Goal: Task Accomplishment & Management: Manage account settings

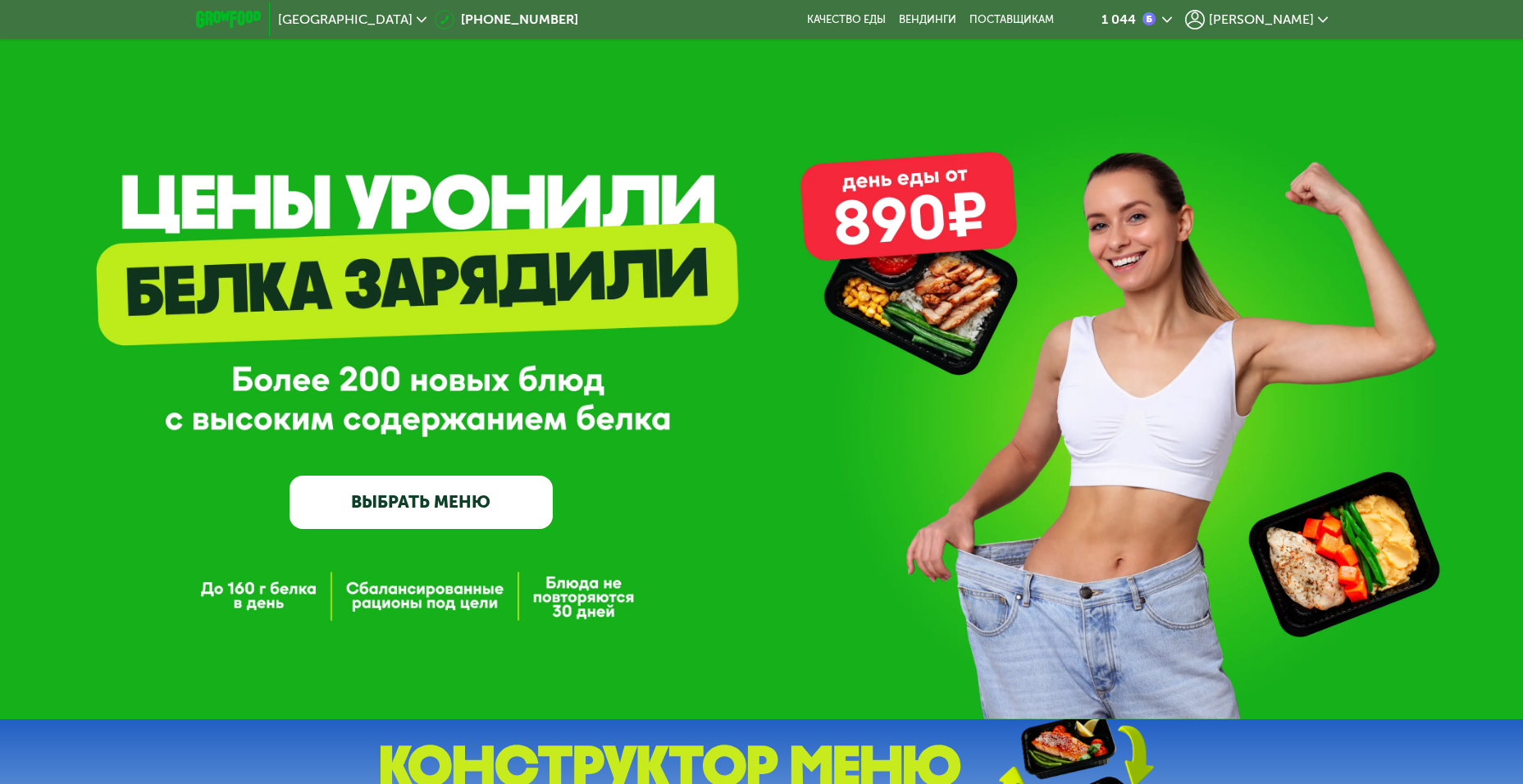
click at [1289, 19] on span "[PERSON_NAME]" at bounding box center [1261, 19] width 105 height 13
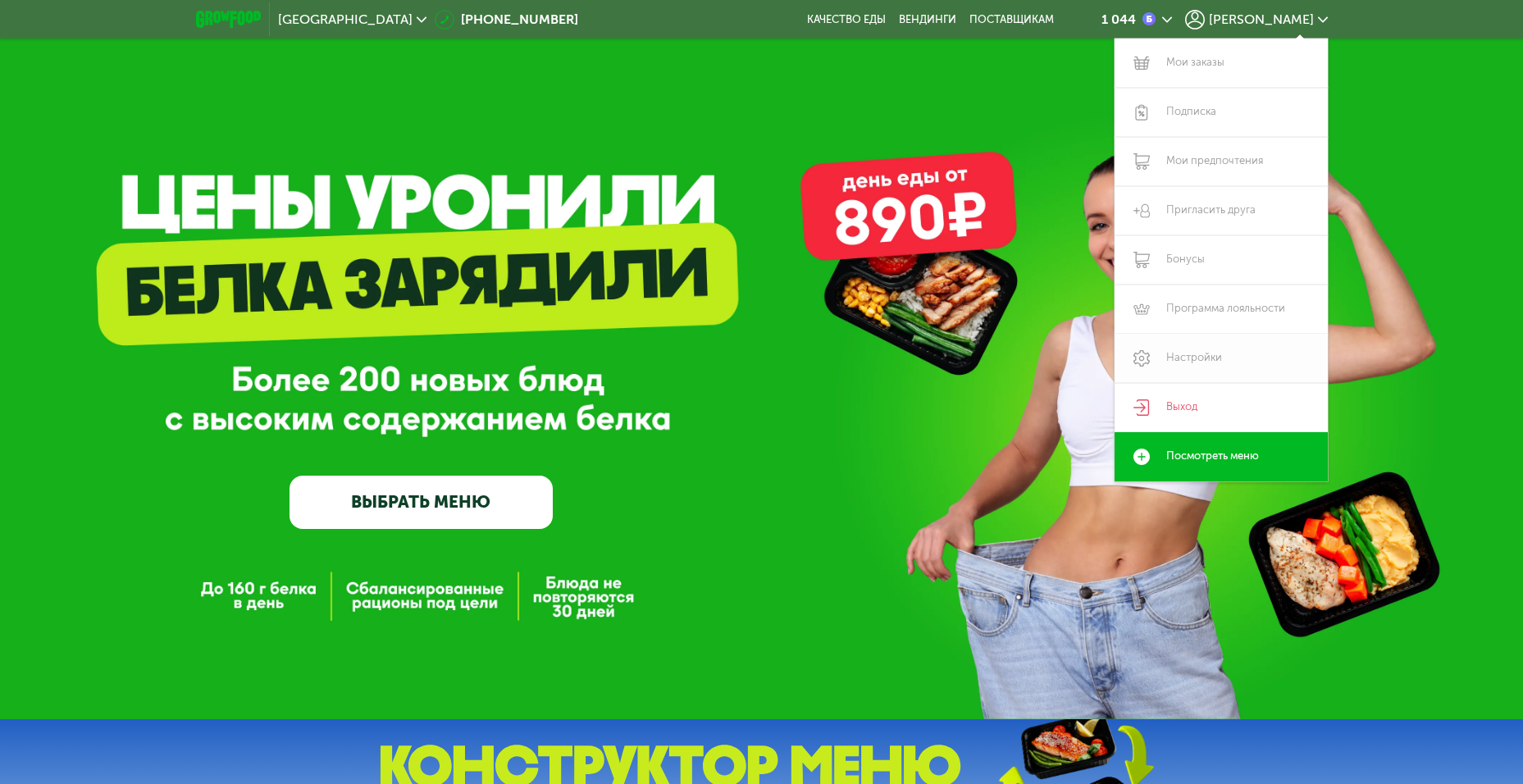
click at [1142, 353] on icon at bounding box center [1142, 358] width 17 height 17
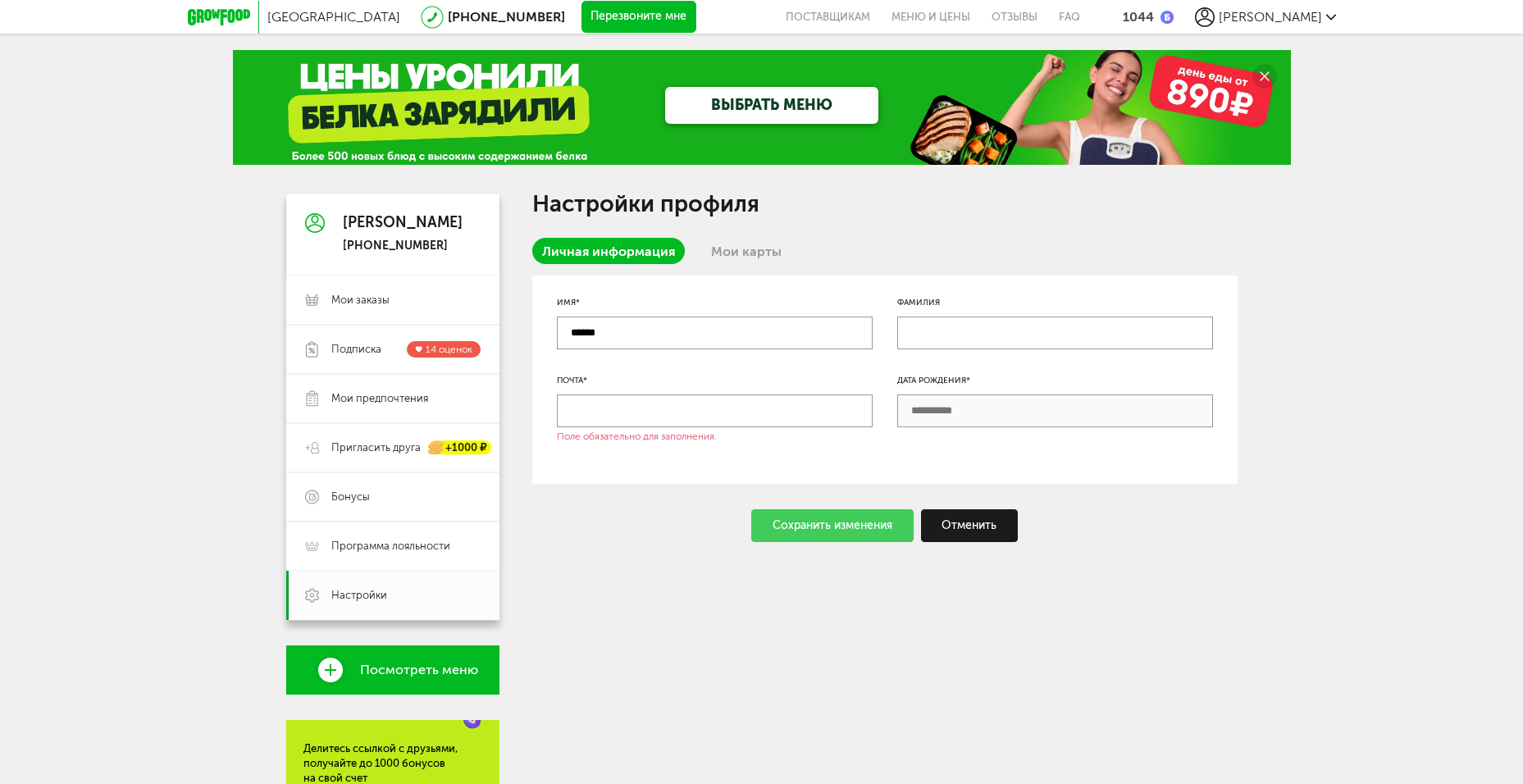
click at [747, 230] on div "Настройки профиля Личная информация Мои карты Имя* ****** Фамилия Почта* Поле о…" at bounding box center [886, 367] width 705 height 348
click at [739, 265] on div "Личная информация Мои карты" at bounding box center [886, 256] width 705 height 38
click at [747, 250] on link "Мои карты" at bounding box center [746, 251] width 90 height 27
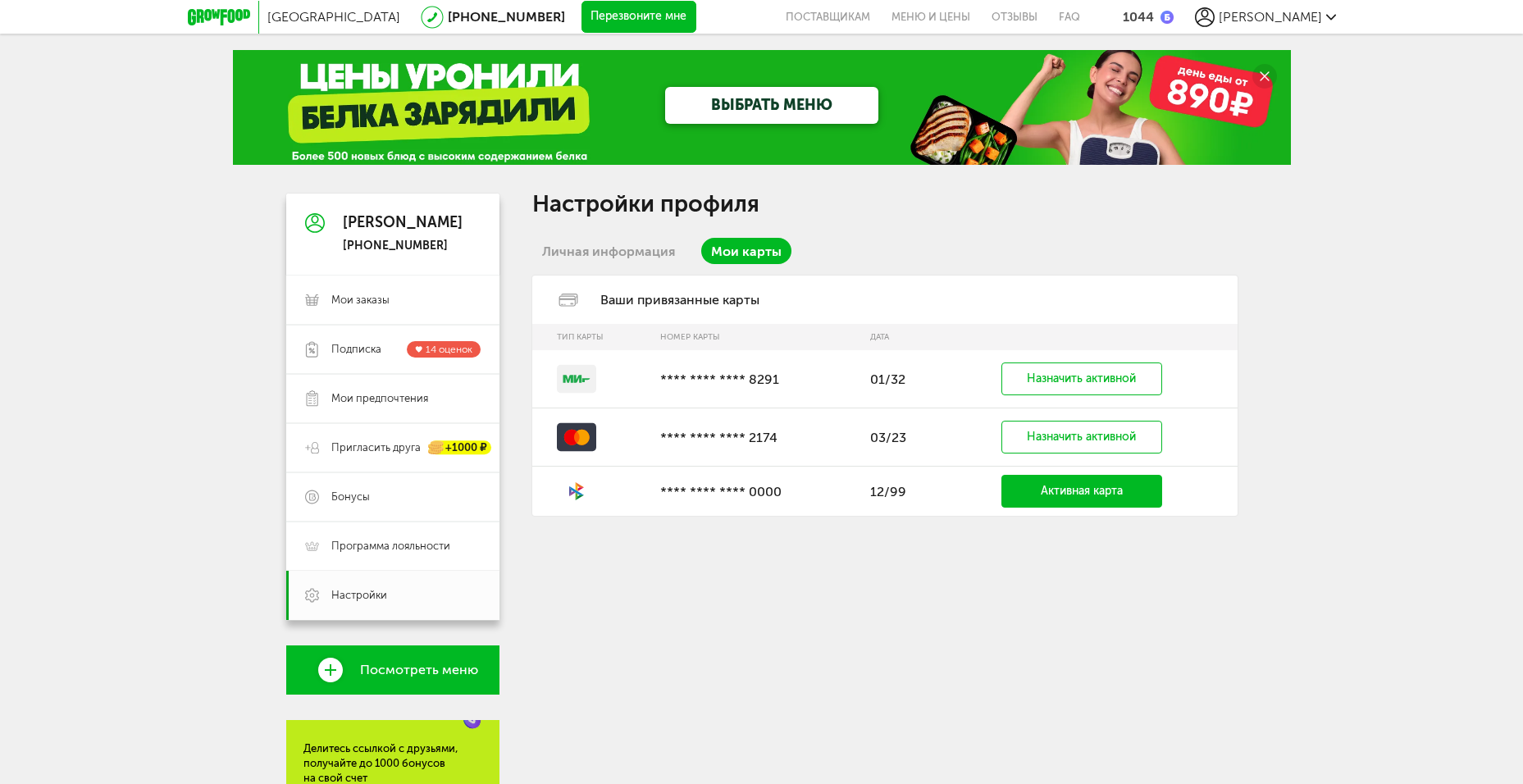
click at [1097, 481] on link "Активная карта" at bounding box center [1081, 491] width 161 height 33
click at [1036, 482] on link "Активная карта" at bounding box center [1081, 491] width 161 height 33
drag, startPoint x: 1045, startPoint y: 430, endPoint x: 1060, endPoint y: 442, distance: 19.2
click at [1045, 431] on link "Назначить активной" at bounding box center [1081, 437] width 161 height 33
click at [1089, 491] on link "Назначить активной" at bounding box center [1081, 491] width 161 height 33
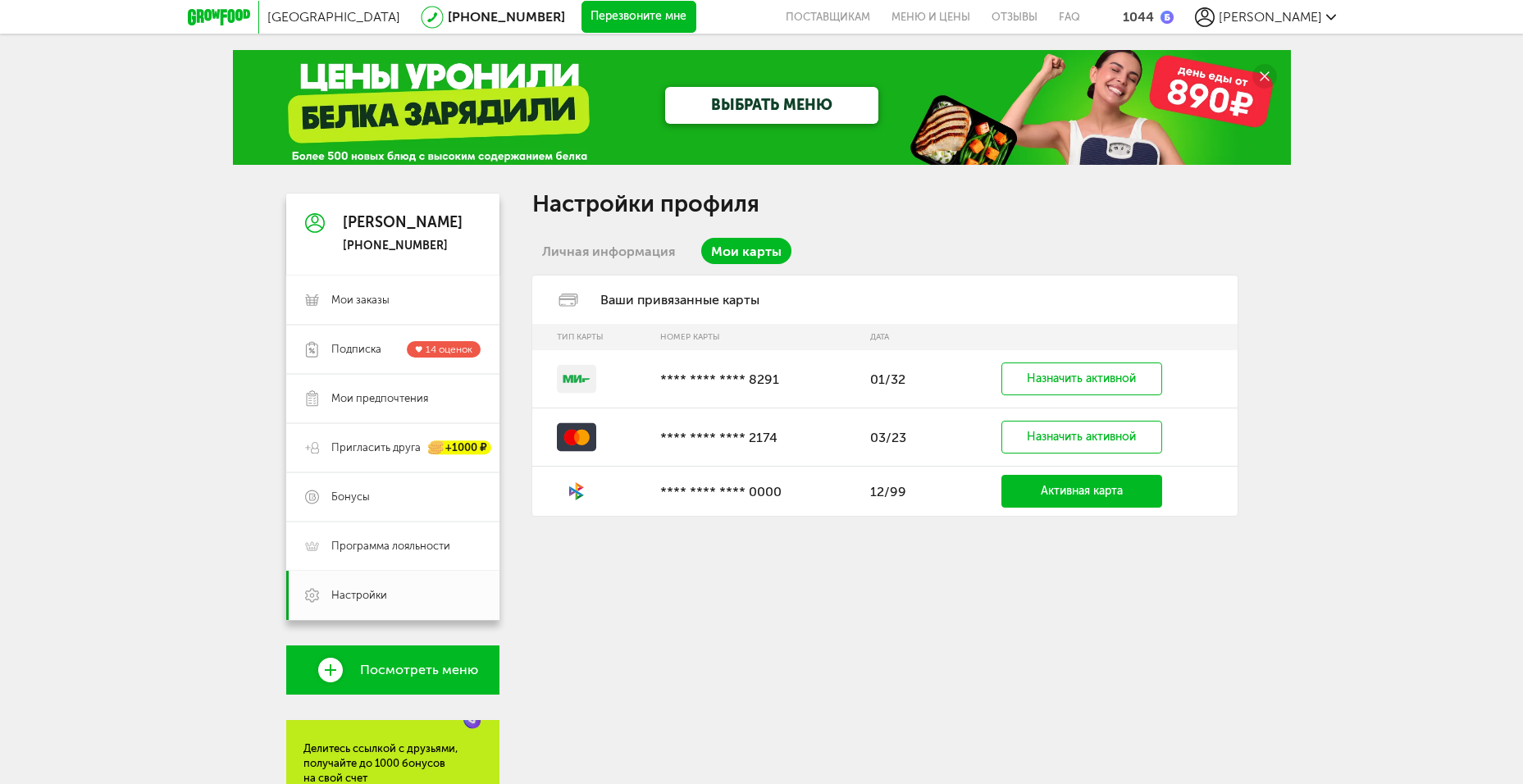
click at [607, 441] on td at bounding box center [592, 437] width 119 height 58
click at [616, 430] on td at bounding box center [592, 437] width 119 height 58
click at [566, 305] on icon at bounding box center [567, 300] width 17 height 11
click at [590, 233] on div "Настройки профиля Личная информация Мои карты Ваши привязанные карты Тип карты …" at bounding box center [886, 354] width 705 height 322
click at [590, 246] on link "Личная информация" at bounding box center [609, 251] width 152 height 27
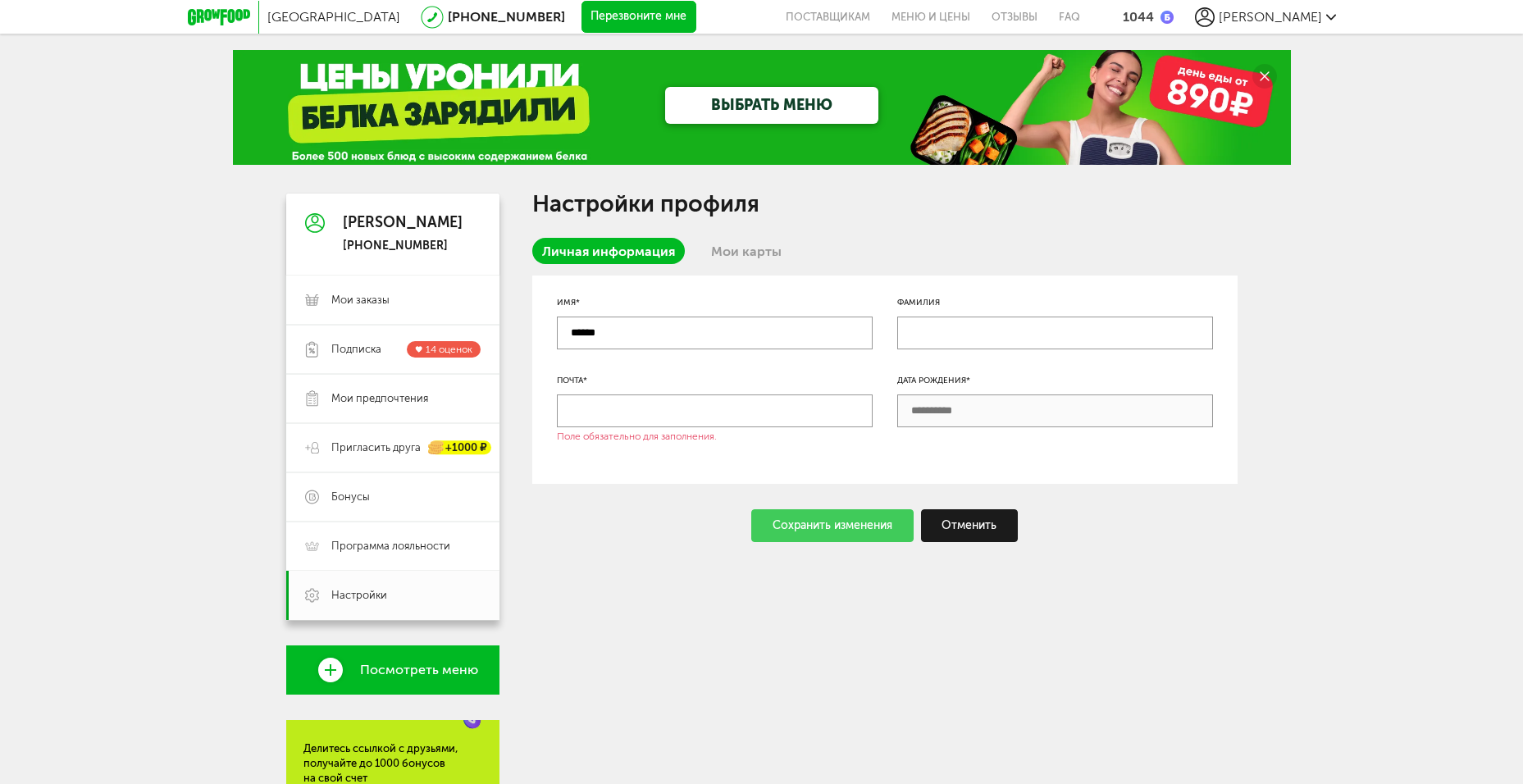
drag, startPoint x: 666, startPoint y: 409, endPoint x: 685, endPoint y: 422, distance: 23.0
click at [664, 409] on input "text" at bounding box center [715, 411] width 316 height 33
type input "**********"
click at [859, 520] on div "Сохранить изменения" at bounding box center [832, 526] width 163 height 33
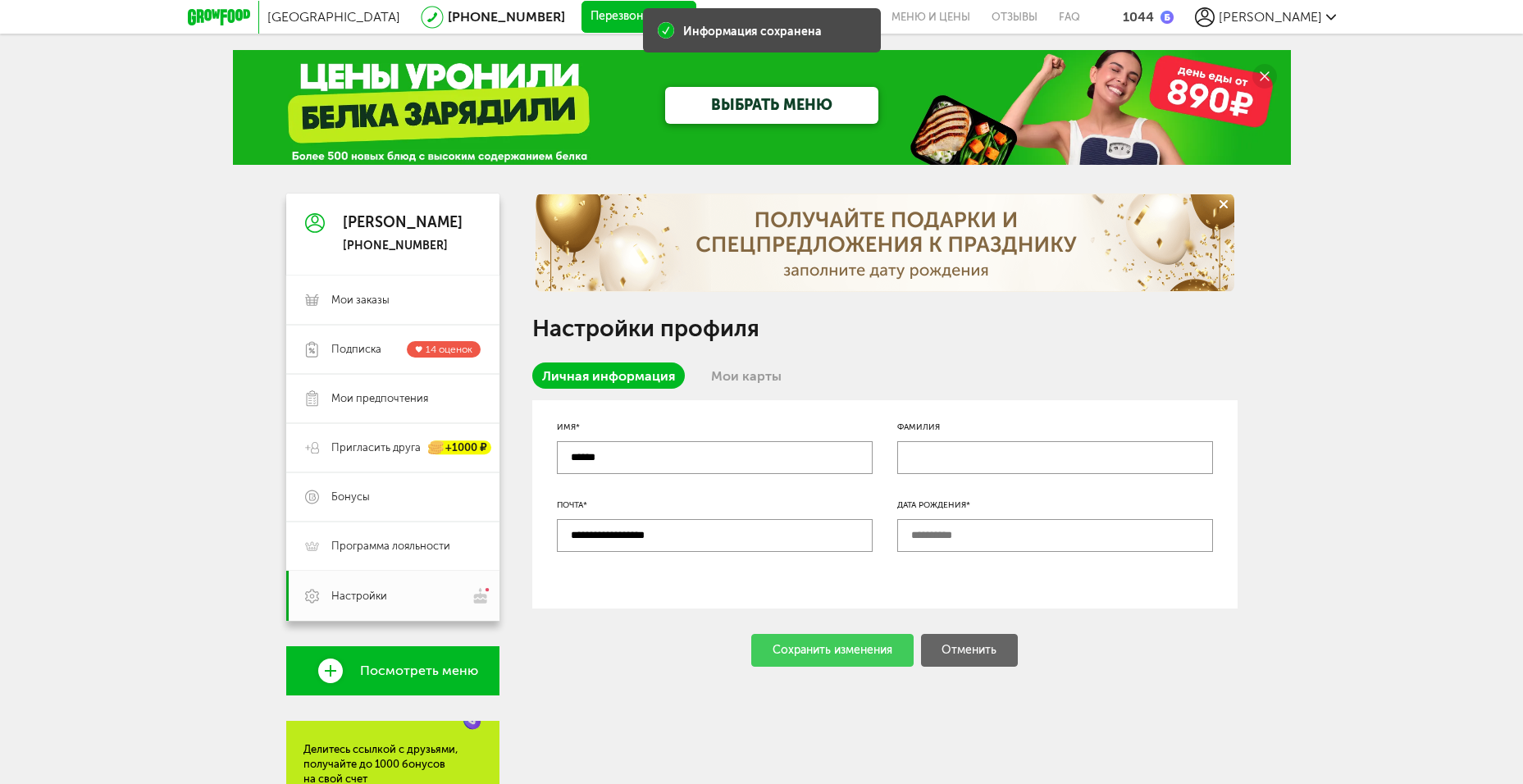
click at [768, 372] on link "Мои карты" at bounding box center [746, 375] width 90 height 27
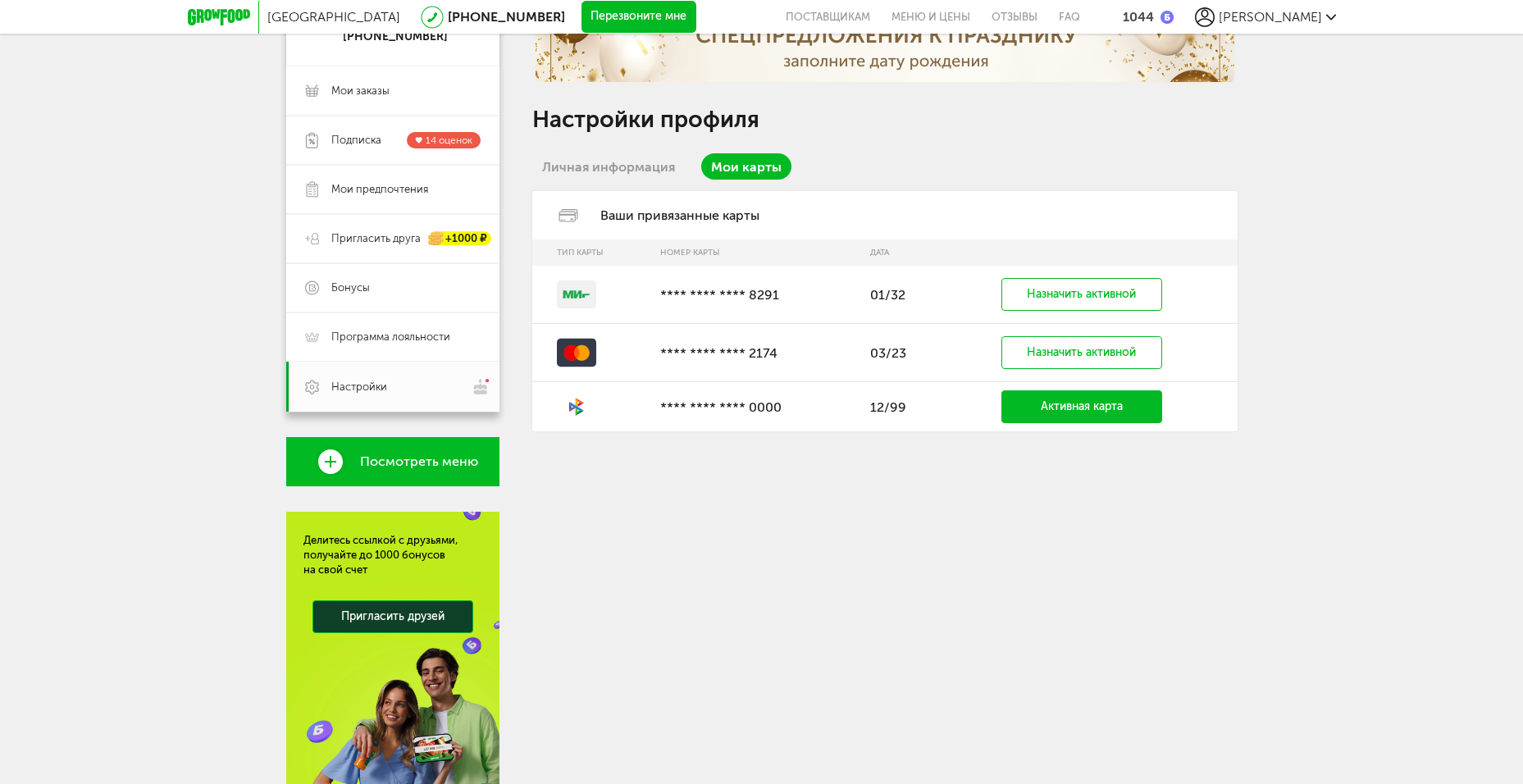
scroll to position [283, 0]
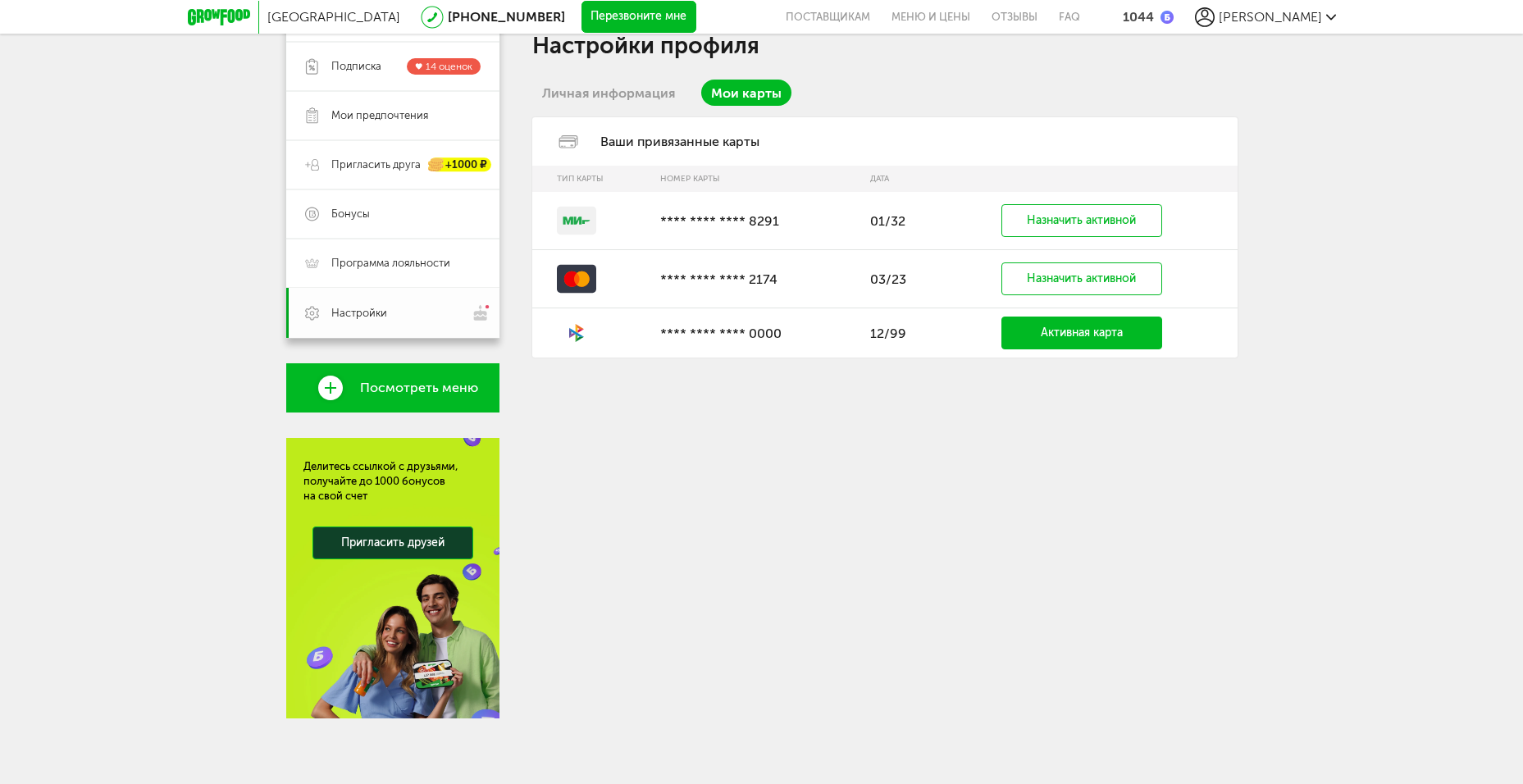
click at [353, 309] on span "Настройки" at bounding box center [359, 313] width 56 height 15
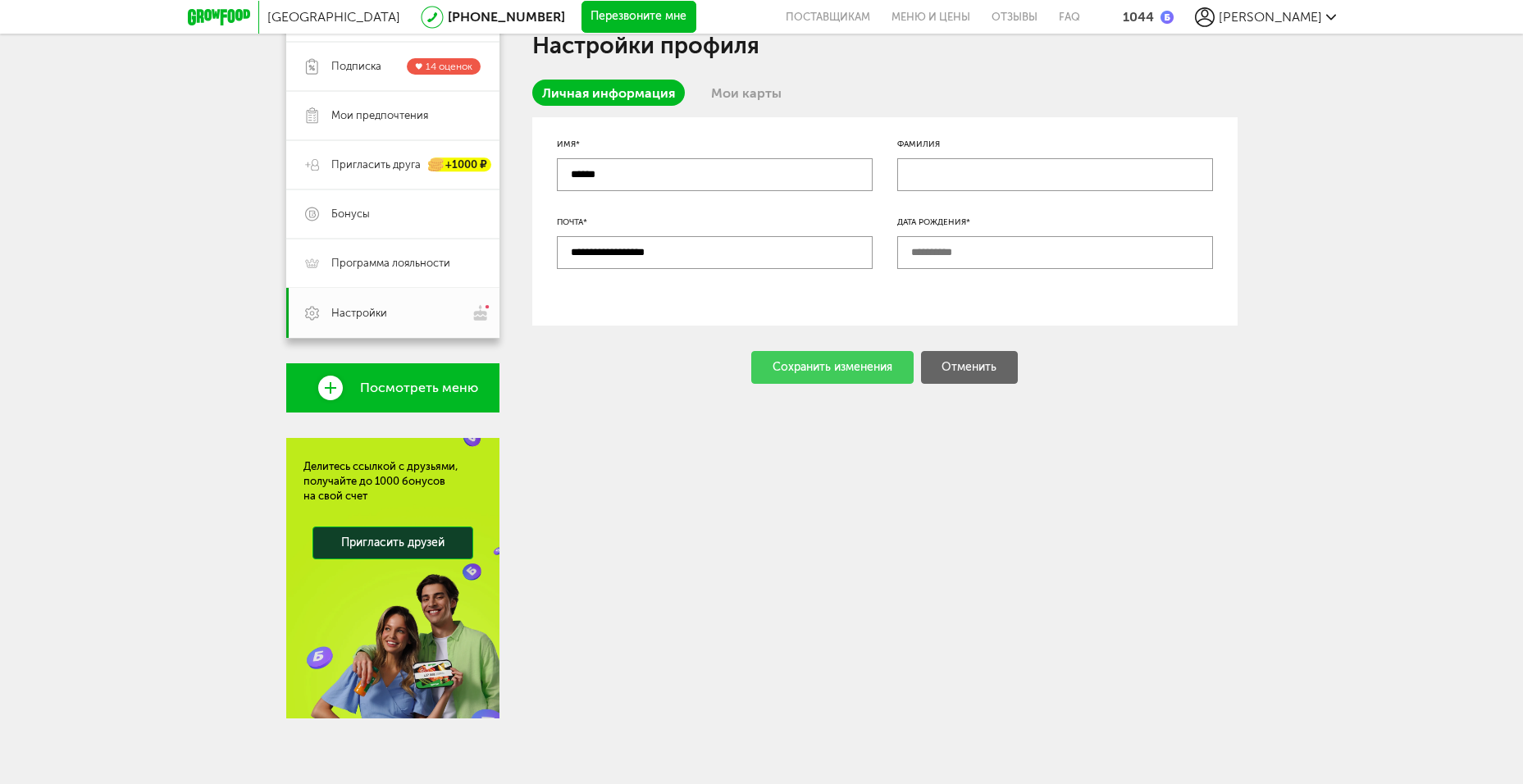
scroll to position [118, 0]
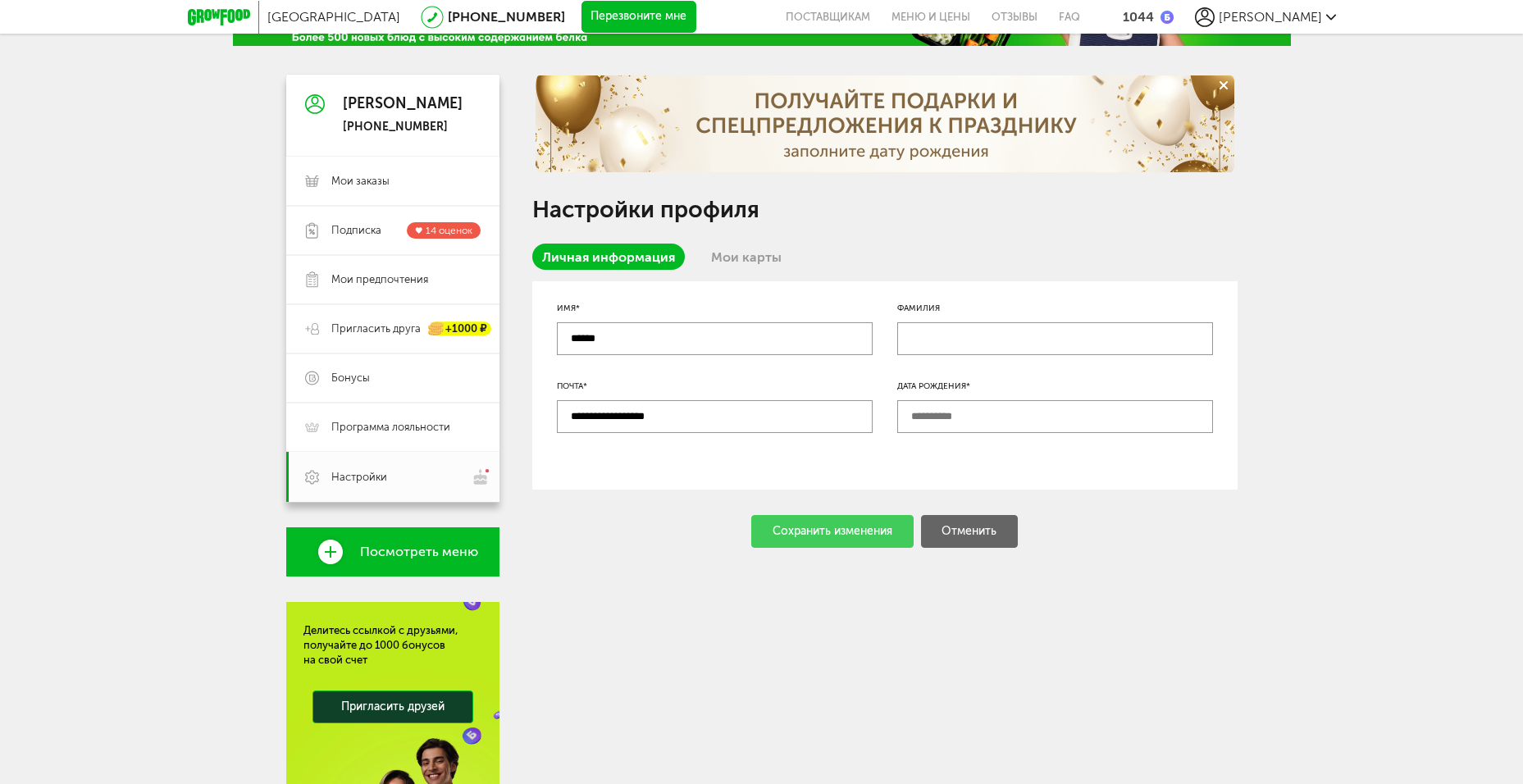
click at [1066, 411] on input "text" at bounding box center [1055, 417] width 316 height 33
type input "**********"
click at [862, 517] on div "Сохранить изменения" at bounding box center [832, 532] width 163 height 33
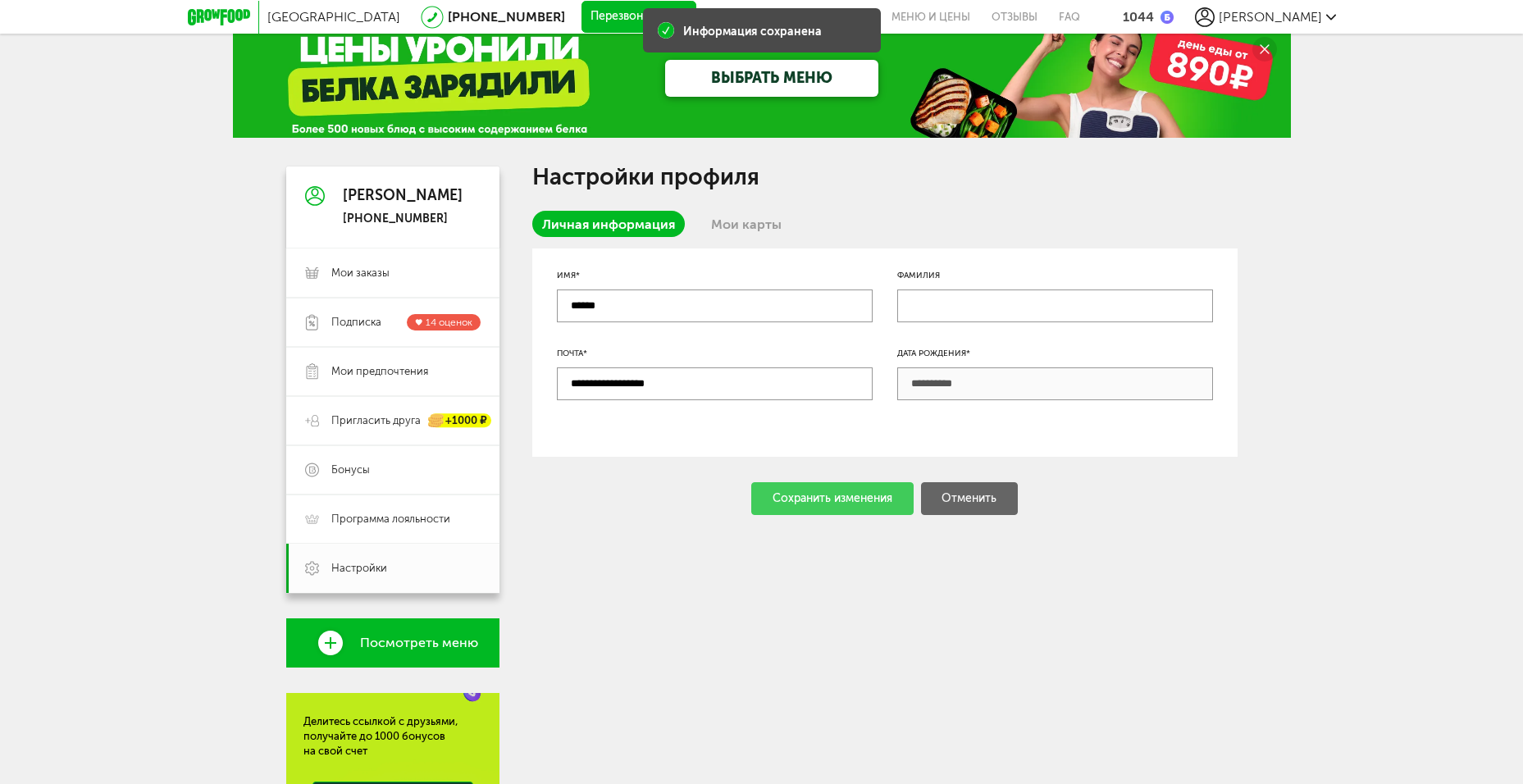
scroll to position [0, 0]
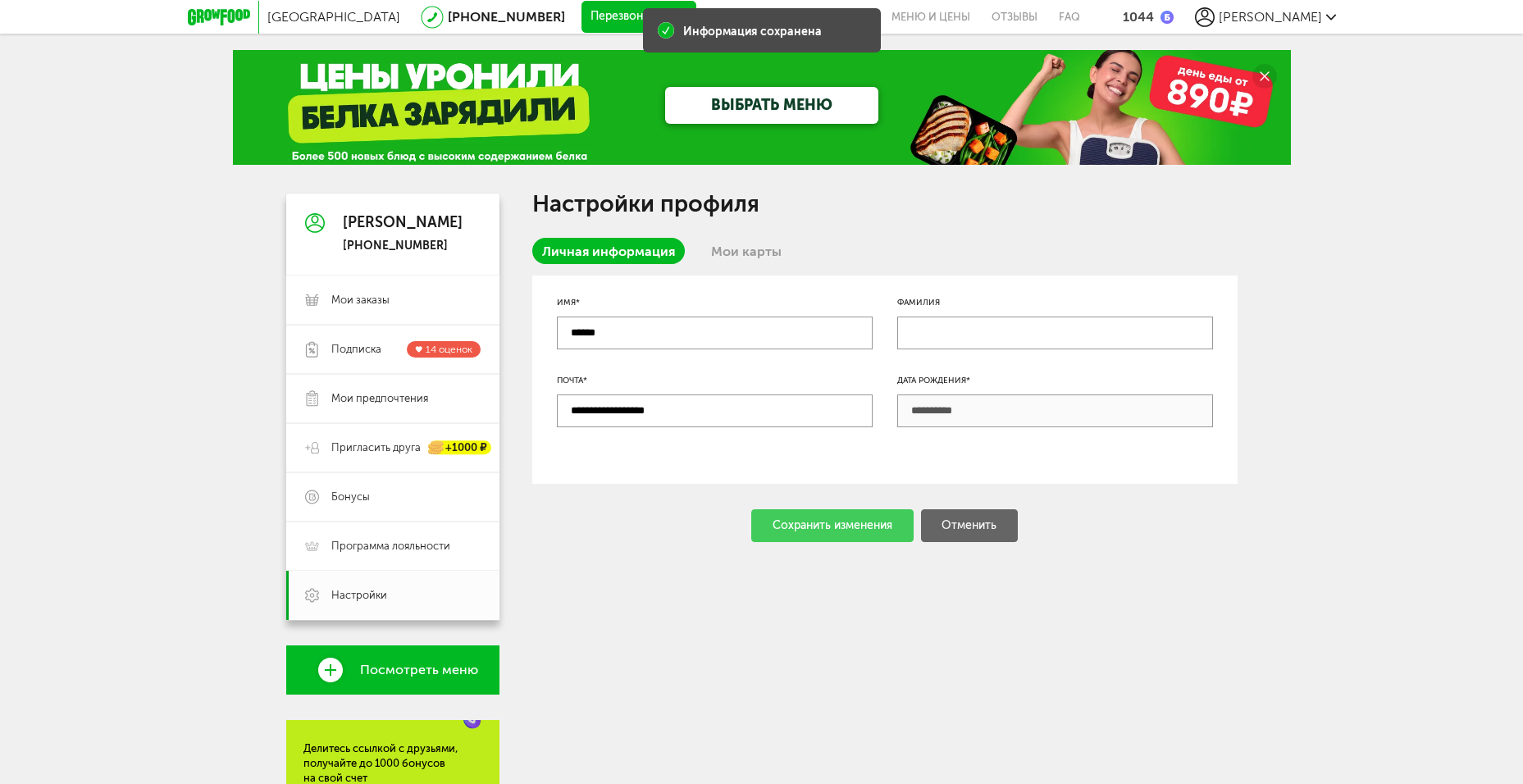
click at [731, 245] on link "Мои карты" at bounding box center [746, 251] width 90 height 27
